Goal: Task Accomplishment & Management: Manage account settings

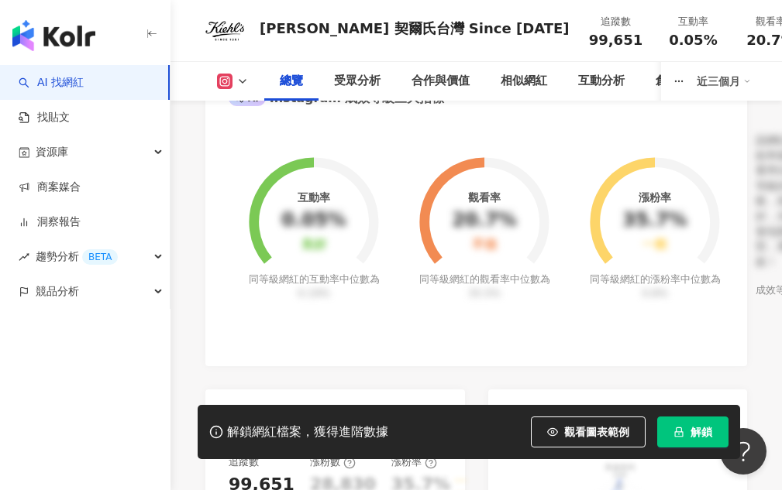
scroll to position [514, 0]
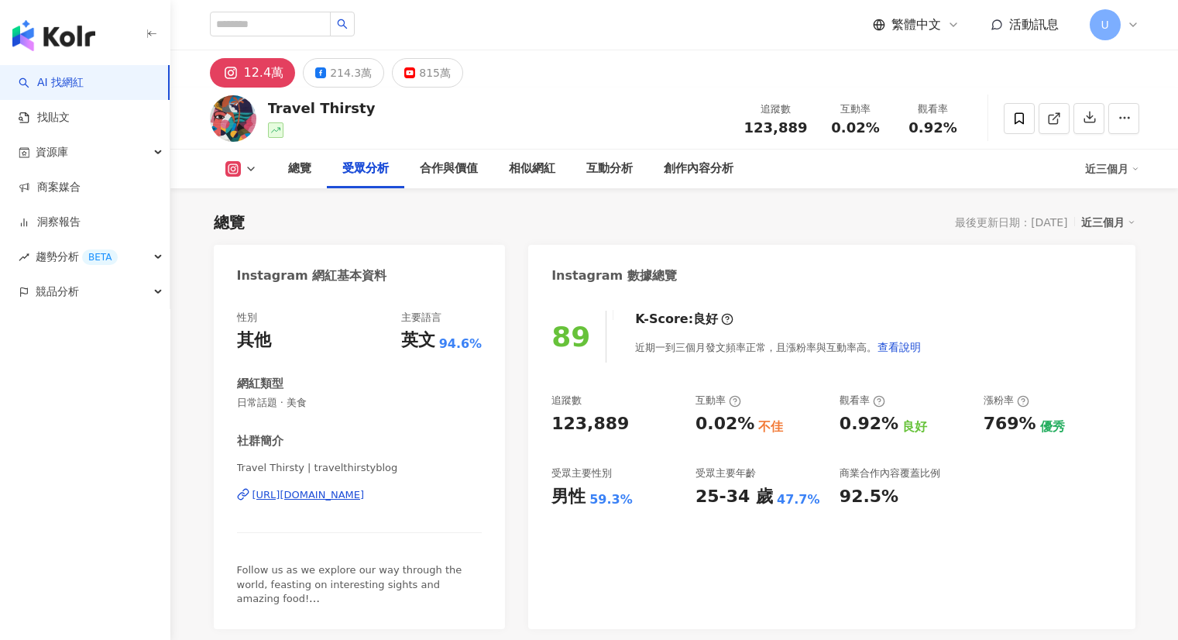
click at [1113, 103] on button "button" at bounding box center [1124, 118] width 31 height 31
click at [56, 12] on div "button" at bounding box center [85, 32] width 170 height 65
click at [59, 36] on img "button" at bounding box center [53, 35] width 83 height 31
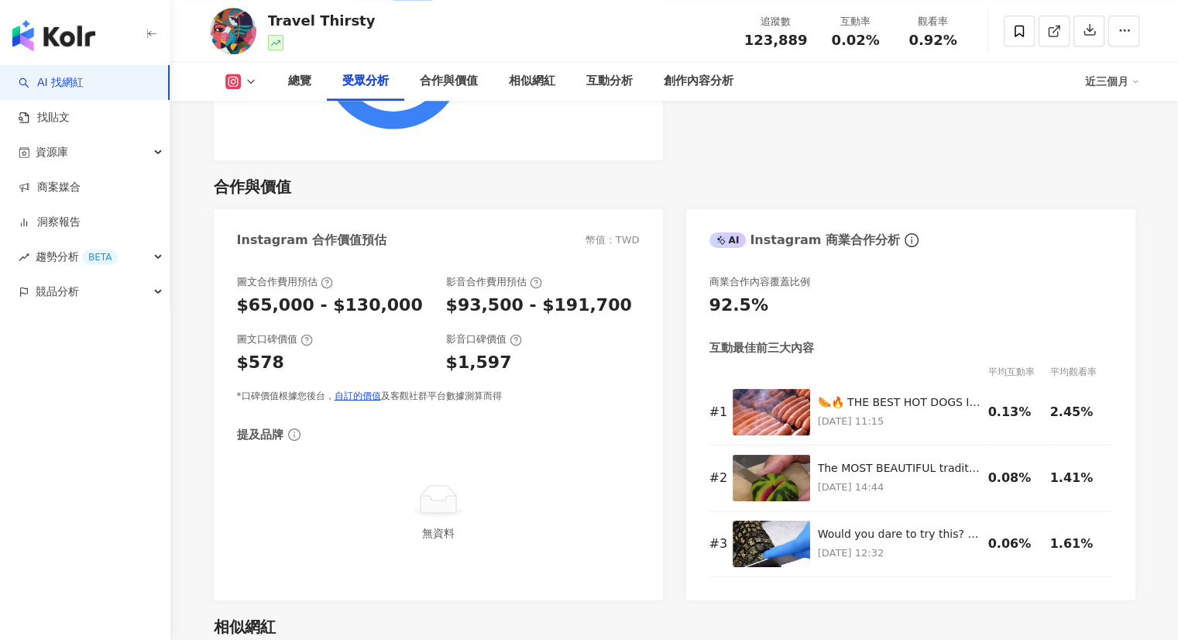
click at [62, 39] on img "button" at bounding box center [53, 35] width 83 height 31
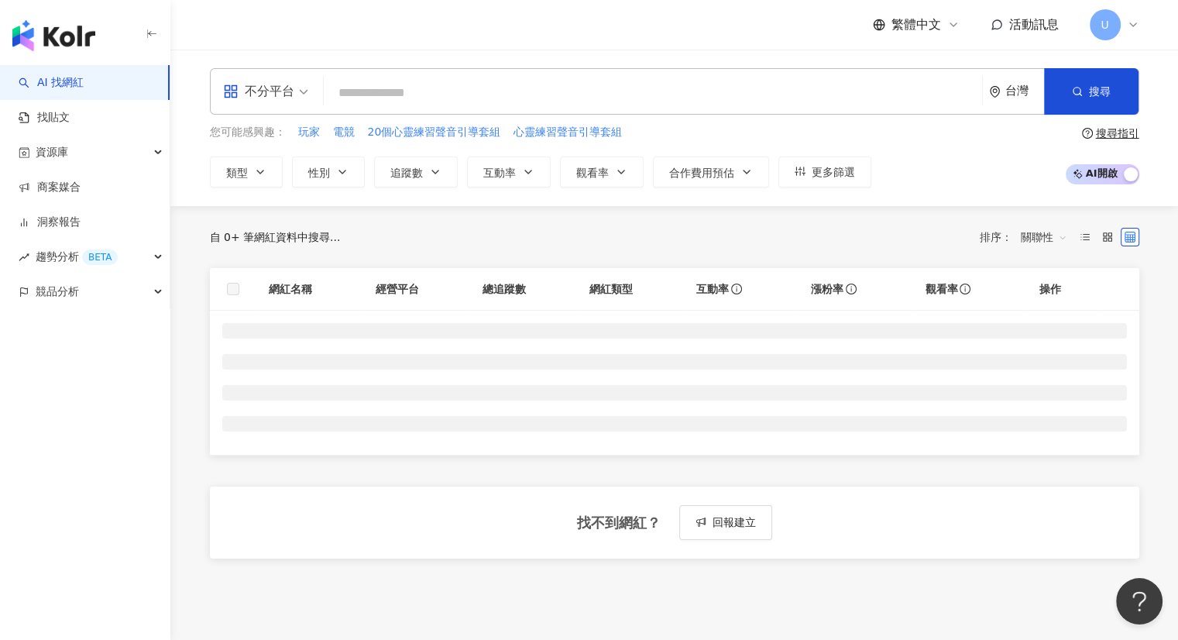
click at [1133, 26] on icon at bounding box center [1133, 25] width 12 height 12
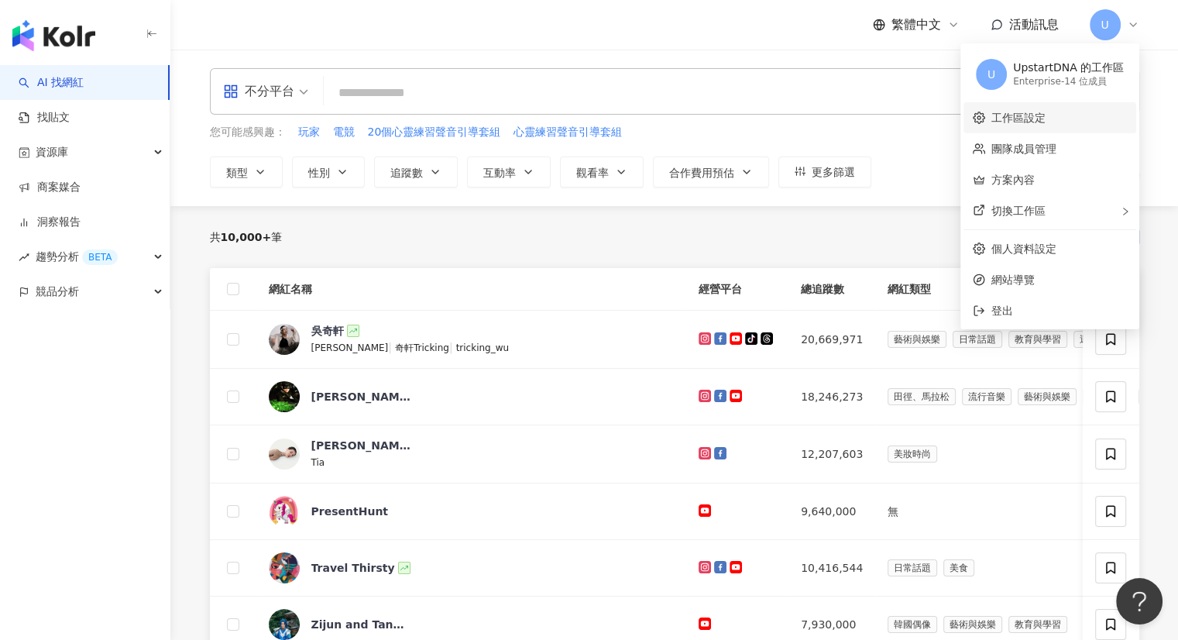
click at [1046, 119] on link "工作區設定" at bounding box center [1019, 118] width 54 height 12
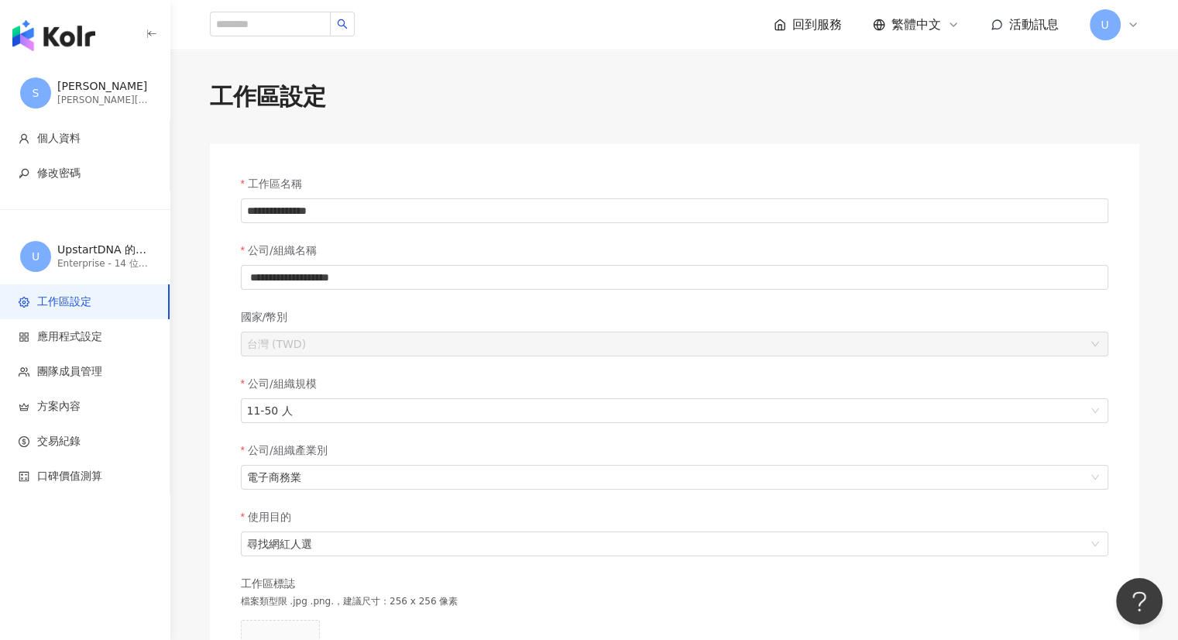
click at [1129, 24] on icon at bounding box center [1133, 25] width 12 height 12
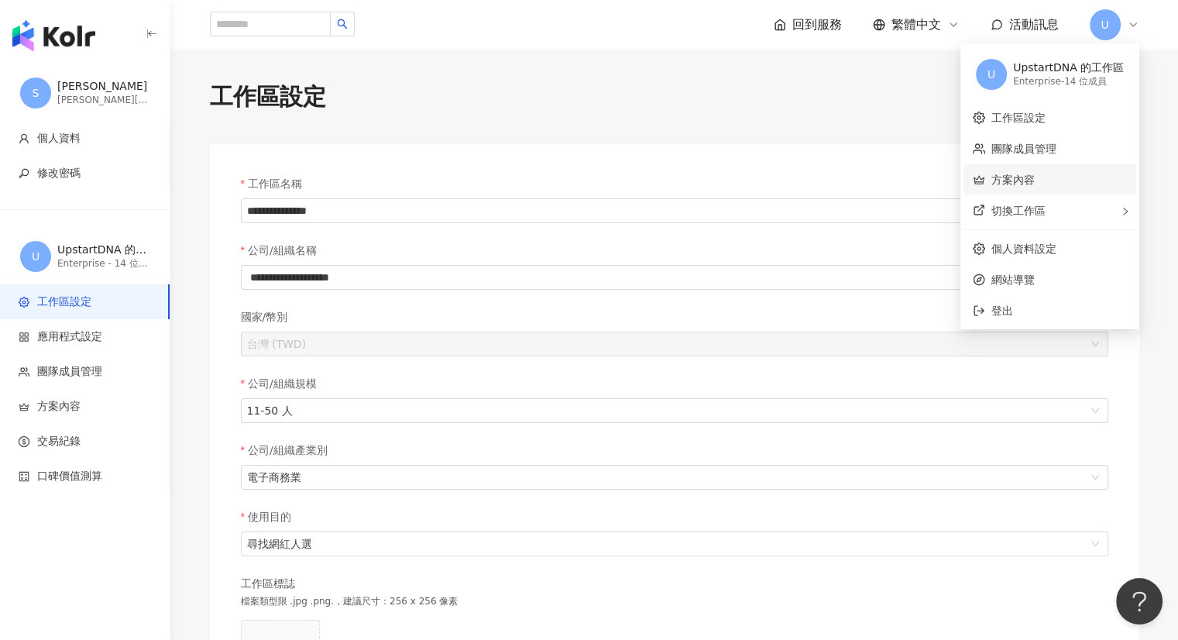
click at [1035, 177] on link "方案內容" at bounding box center [1013, 180] width 43 height 12
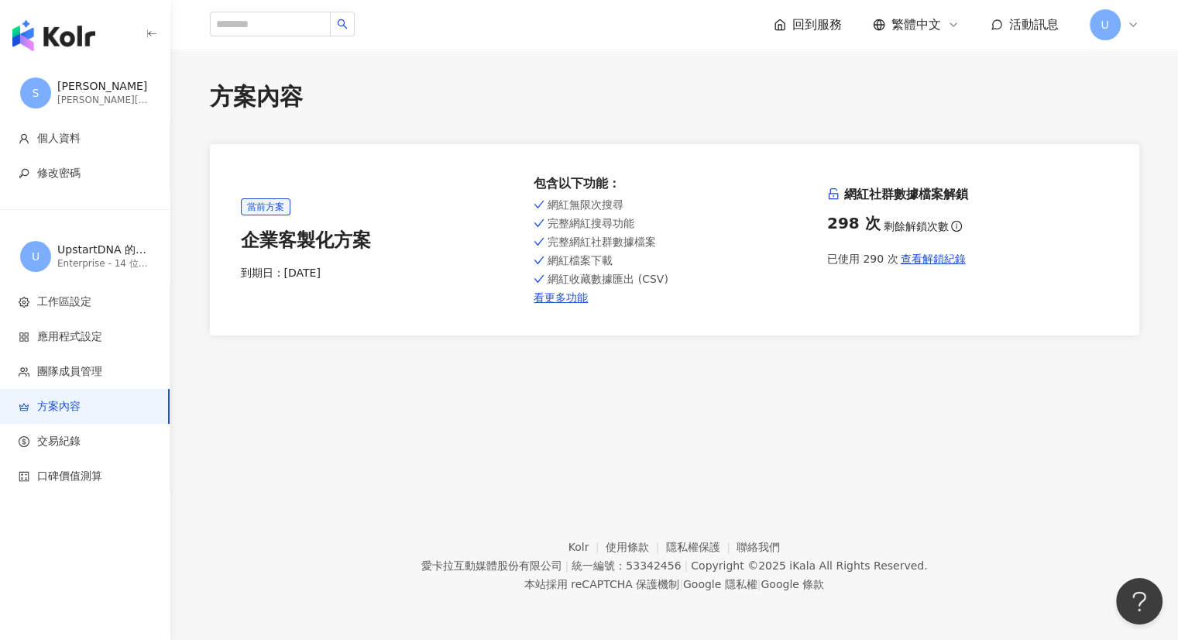
click at [843, 260] on div "已使用 290 次 查看解鎖紀錄" at bounding box center [967, 258] width 281 height 31
copy div "已使用 290 次"
click at [796, 225] on div "完整網紅搜尋功能" at bounding box center [674, 223] width 281 height 12
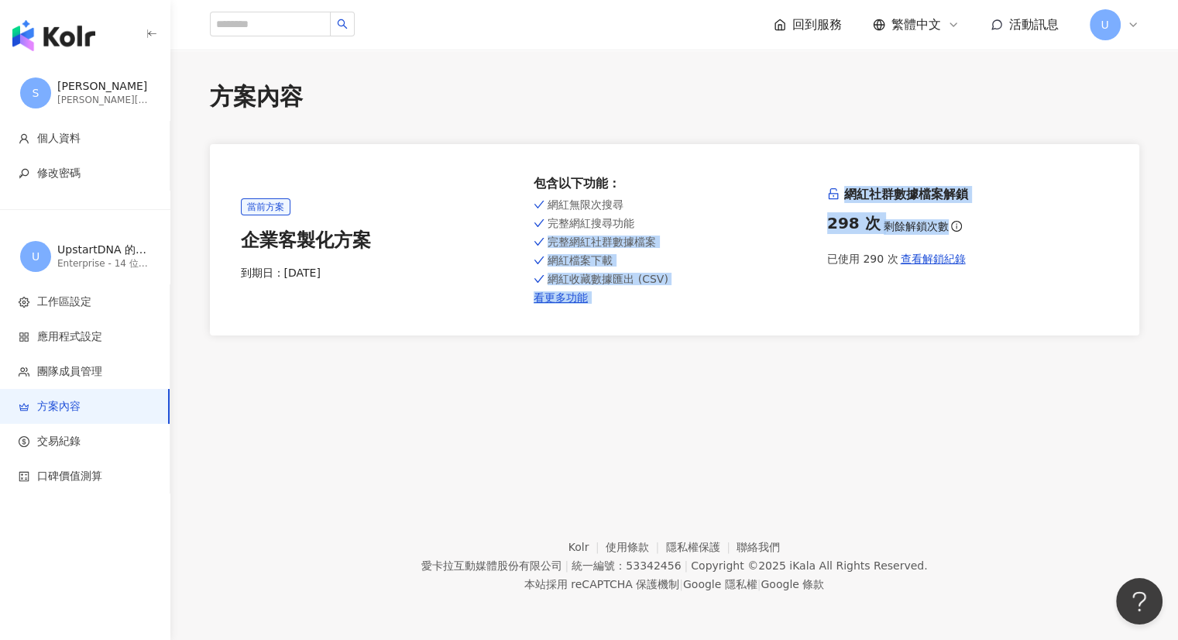
drag, startPoint x: 858, startPoint y: 227, endPoint x: 951, endPoint y: 225, distance: 93.7
click at [951, 225] on div "當前方案 企業客製化方案 到期日： 2025/9/3 包含以下功能 ： 網紅無限次搜尋 完整網紅搜尋功能 完整網紅社群數據檔案 網紅檔案下載 網紅收藏數據匯出…" at bounding box center [675, 239] width 868 height 129
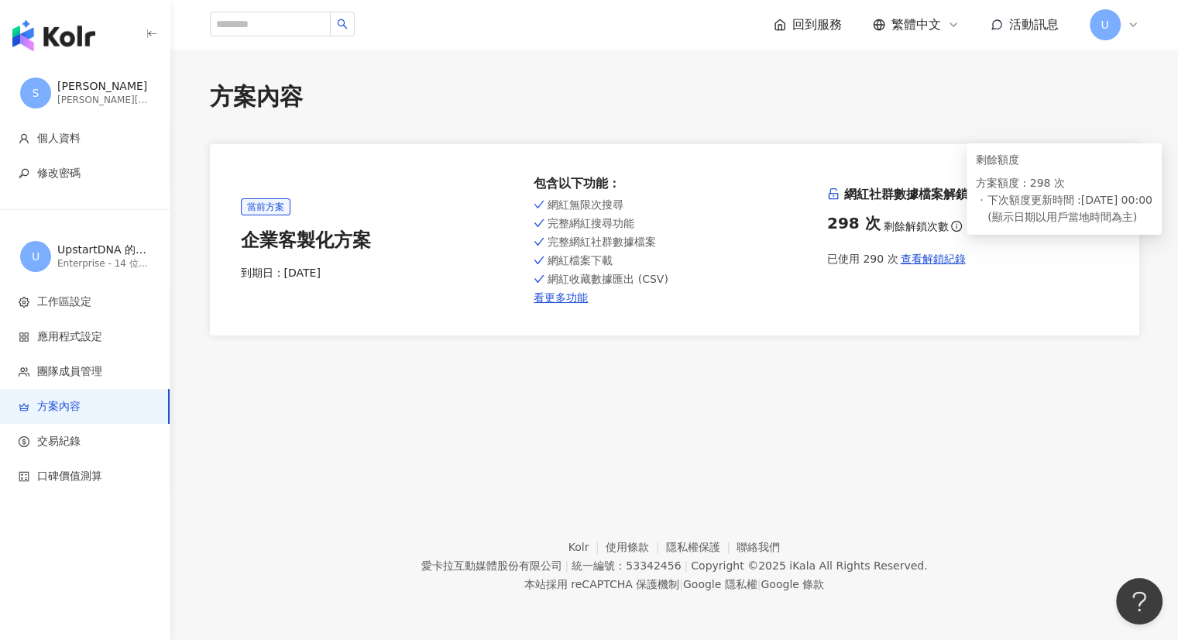
click at [973, 224] on div "剩餘額度 方案額度 : 298 次 下次額度更新時間 : 2025/9/3 00:00 ( 顯示日期以用戶當地時間為主 )" at bounding box center [1064, 188] width 195 height 91
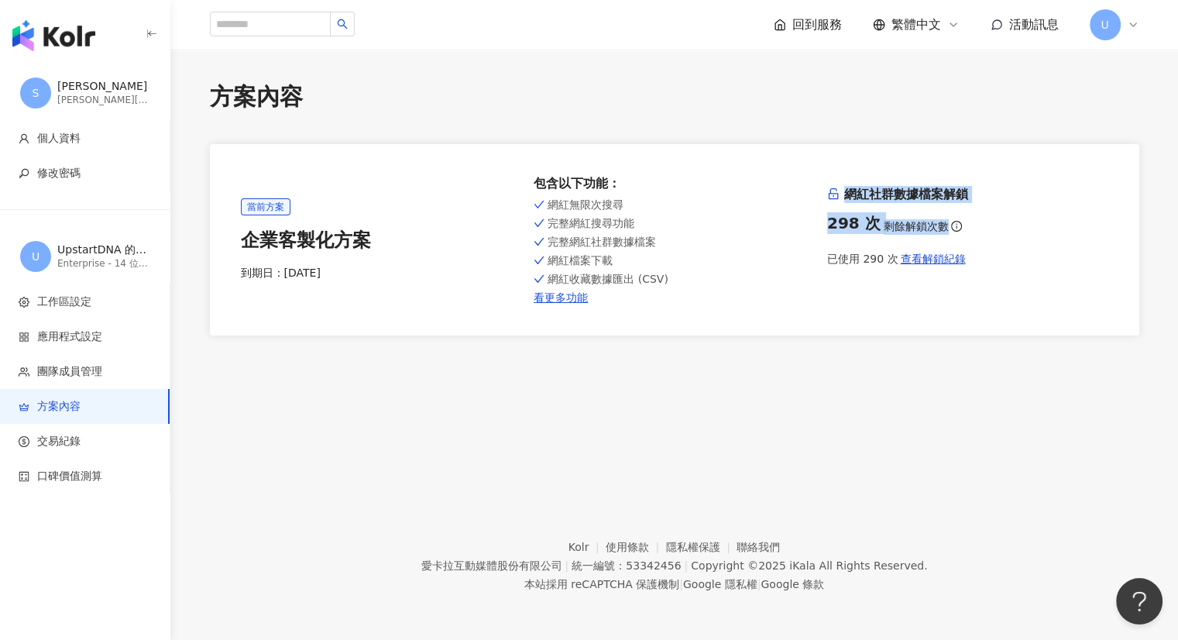
drag, startPoint x: 966, startPoint y: 229, endPoint x: 828, endPoint y: 196, distance: 141.7
click at [828, 196] on div "網紅社群數據檔案解鎖 298 次 剩餘解鎖次數 已使用 290 次 查看解鎖紀錄" at bounding box center [967, 230] width 281 height 88
copy div "網紅社群數據檔案解鎖 298 次 剩餘解鎖次數"
click at [972, 228] on div "298 次 剩餘解鎖次數" at bounding box center [967, 223] width 281 height 22
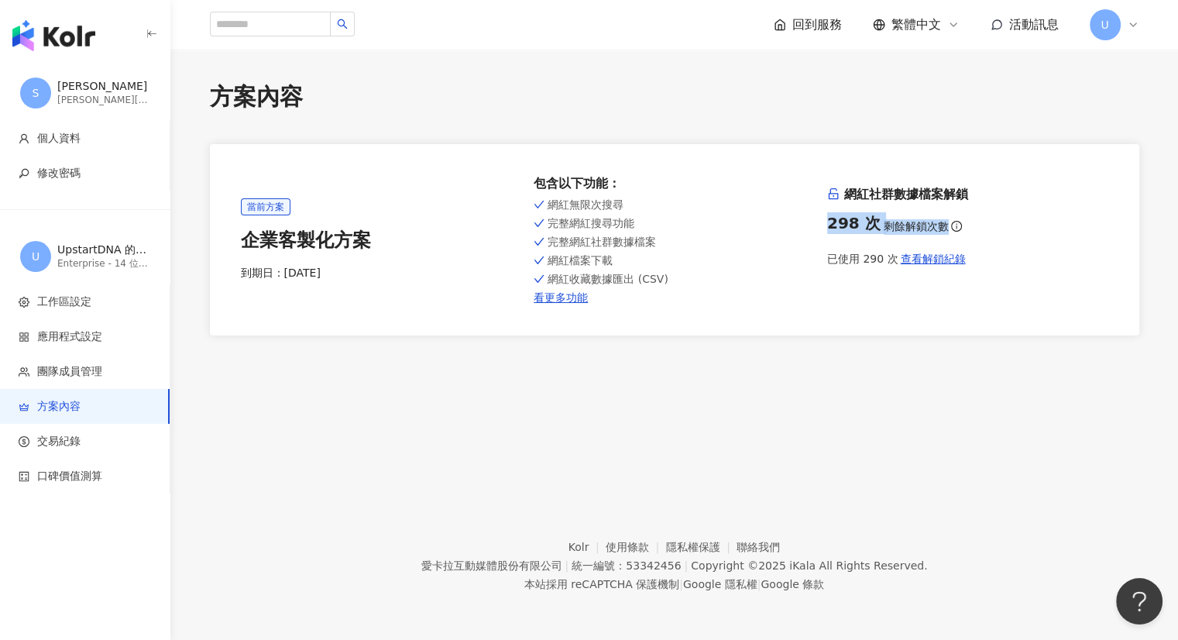
drag, startPoint x: 937, startPoint y: 224, endPoint x: 831, endPoint y: 222, distance: 106.1
click at [831, 222] on div "298 次 剩餘解鎖次數" at bounding box center [967, 223] width 281 height 22
copy div "298 次 剩餘解鎖次數"
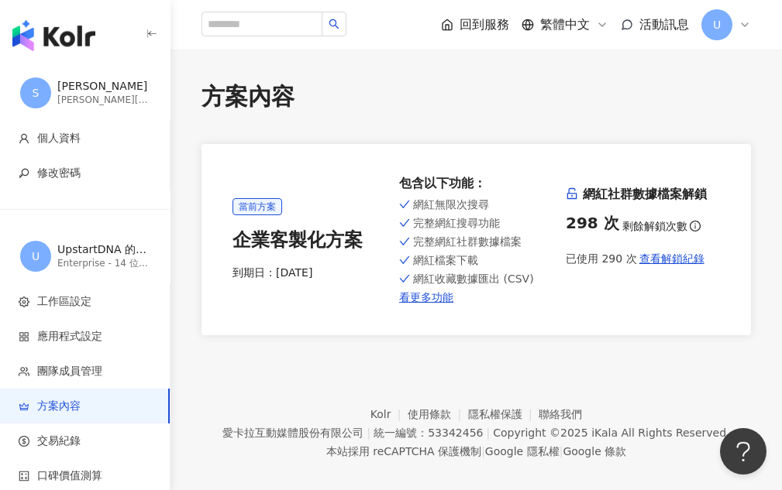
click at [540, 142] on div "方案內容 當前方案 企業客製化方案 到期日： 2025/9/3 包含以下功能 ： 網紅無限次搜尋 完整網紅搜尋功能 完整網紅社群數據檔案 網紅檔案下載 網紅收…" at bounding box center [475, 208] width 611 height 255
click at [728, 32] on span "U" at bounding box center [716, 24] width 31 height 31
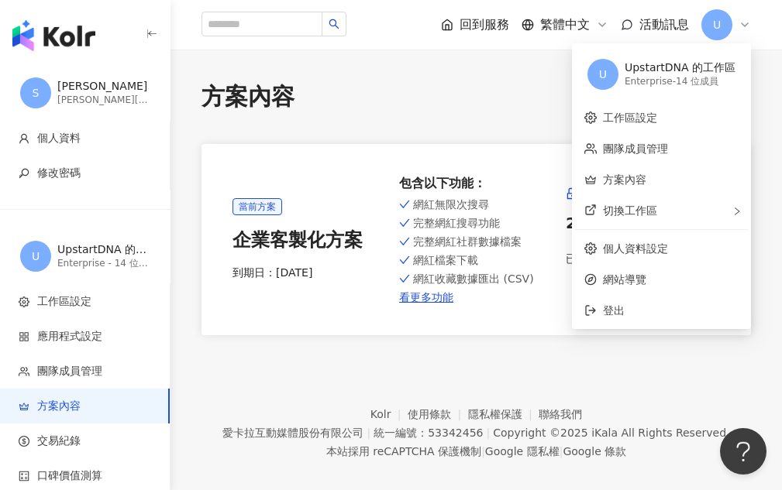
click at [490, 112] on div "方案內容" at bounding box center [475, 97] width 549 height 33
